Goal: Task Accomplishment & Management: Manage account settings

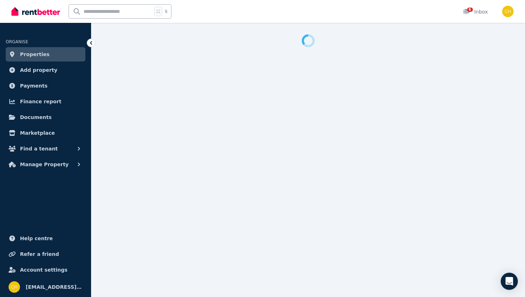
select select "**********"
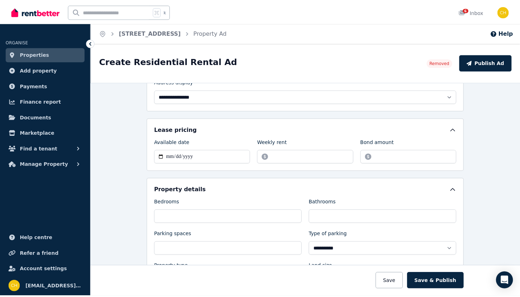
scroll to position [95, 0]
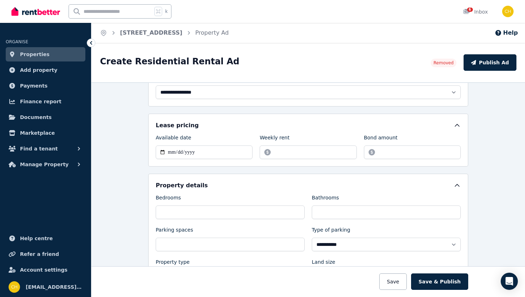
click at [36, 56] on span "Properties" at bounding box center [35, 54] width 30 height 9
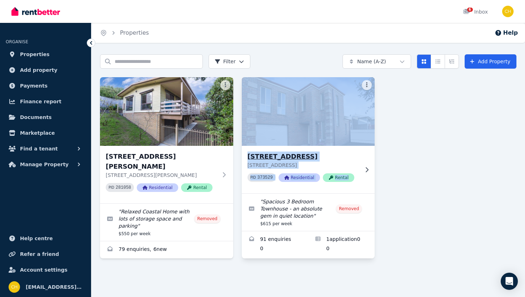
click at [297, 158] on h3 "[STREET_ADDRESS]" at bounding box center [304, 156] width 112 height 10
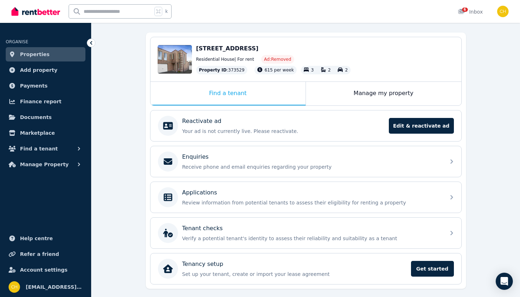
scroll to position [79, 0]
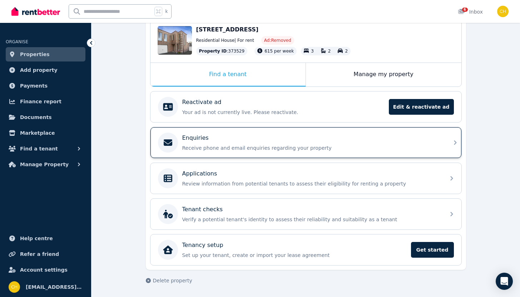
click at [296, 147] on p "Receive phone and email enquiries regarding your property" at bounding box center [311, 147] width 259 height 7
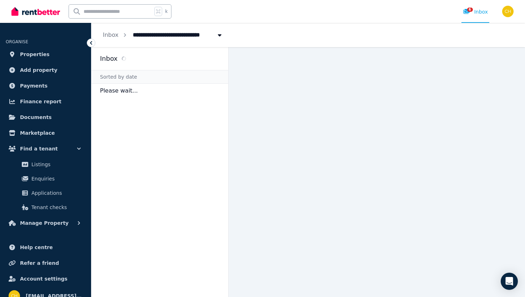
click at [91, 46] on icon at bounding box center [91, 42] width 7 height 7
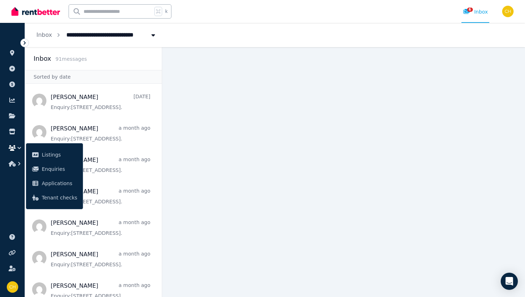
click at [23, 37] on ul "ORGANISE Properties Add property Payments Finance report Documents Marketplace …" at bounding box center [12, 100] width 25 height 141
click at [23, 43] on icon at bounding box center [24, 42] width 7 height 7
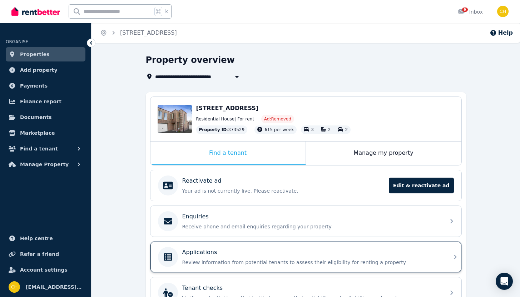
click at [194, 255] on p "Applications" at bounding box center [199, 252] width 35 height 9
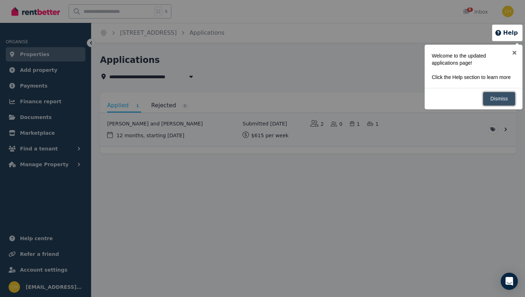
click at [504, 106] on link "Dismiss" at bounding box center [499, 99] width 33 height 14
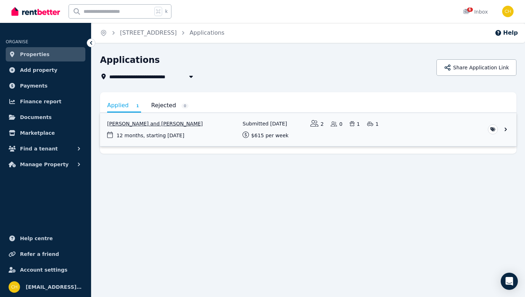
click at [505, 127] on link "View application: Danielle Diamond and James Diamond" at bounding box center [308, 129] width 417 height 33
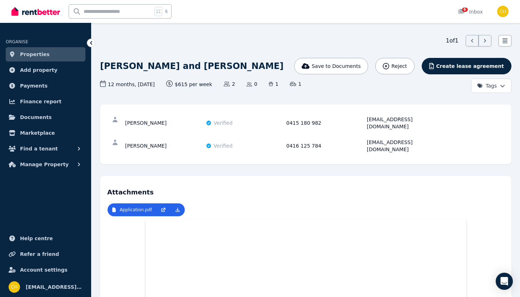
scroll to position [20, 0]
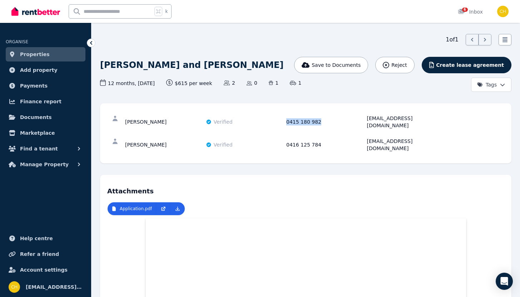
drag, startPoint x: 319, startPoint y: 118, endPoint x: 287, endPoint y: 119, distance: 32.2
click at [287, 119] on div "0415 180 982" at bounding box center [325, 122] width 79 height 14
drag, startPoint x: 287, startPoint y: 119, endPoint x: 332, endPoint y: 120, distance: 44.7
click at [332, 120] on div "0415 180 982" at bounding box center [325, 122] width 79 height 14
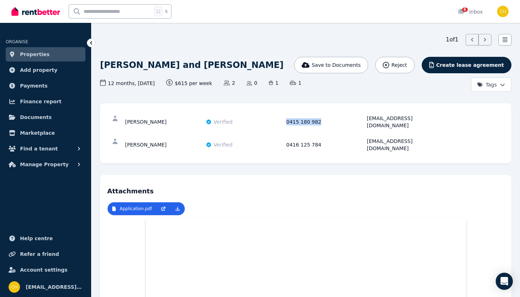
click at [311, 116] on div "0415 180 982" at bounding box center [325, 122] width 79 height 14
drag, startPoint x: 320, startPoint y: 119, endPoint x: 286, endPoint y: 118, distance: 34.3
click at [286, 118] on div "0415 180 982" at bounding box center [325, 122] width 79 height 14
copy div "0415 180 982"
drag, startPoint x: 420, startPoint y: 118, endPoint x: 366, endPoint y: 119, distance: 54.3
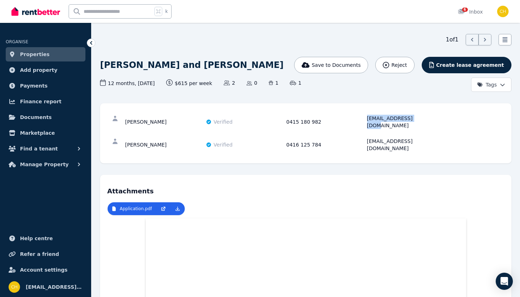
click at [366, 119] on div "[PERSON_NAME] Verified 0415 180 982 [EMAIL_ADDRESS][DOMAIN_NAME]" at bounding box center [285, 122] width 320 height 14
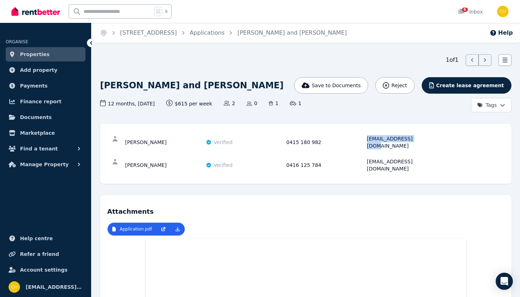
drag, startPoint x: 420, startPoint y: 141, endPoint x: 361, endPoint y: 142, distance: 59.3
click at [361, 142] on div "[PERSON_NAME] Verified 0415 180 982 [EMAIL_ADDRESS][DOMAIN_NAME]" at bounding box center [285, 142] width 320 height 14
copy div "[EMAIL_ADDRESS][DOMAIN_NAME]"
drag, startPoint x: 317, startPoint y: 155, endPoint x: 273, endPoint y: 155, distance: 44.3
click at [273, 158] on div "[PERSON_NAME] Verified 0416 125 784 [EMAIL_ADDRESS][DOMAIN_NAME]" at bounding box center [285, 165] width 320 height 14
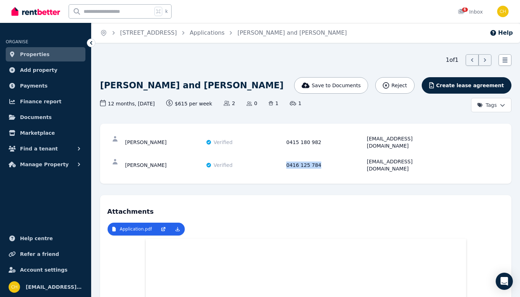
copy div "0416 125 784"
drag, startPoint x: 441, startPoint y: 155, endPoint x: 365, endPoint y: 152, distance: 76.2
click at [365, 158] on div "[PERSON_NAME] Verified 0416 125 784 [EMAIL_ADDRESS][DOMAIN_NAME]" at bounding box center [285, 165] width 320 height 14
copy div "[EMAIL_ADDRESS][DOMAIN_NAME]"
